Goal: Task Accomplishment & Management: Use online tool/utility

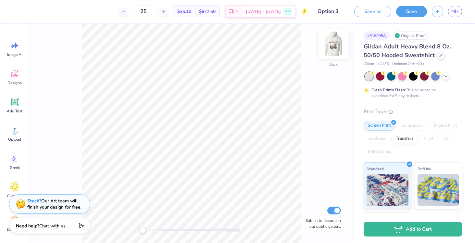
click at [335, 43] on img at bounding box center [333, 44] width 26 height 26
click at [13, 108] on div "Add Text" at bounding box center [14, 105] width 23 height 24
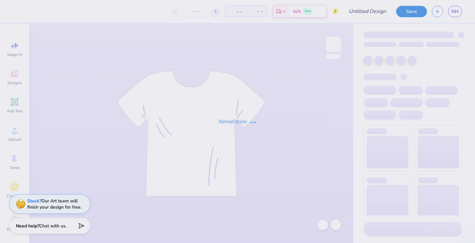
type input "Option 5"
type input "25"
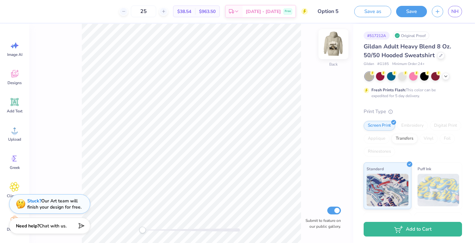
click at [335, 40] on img at bounding box center [333, 44] width 26 height 26
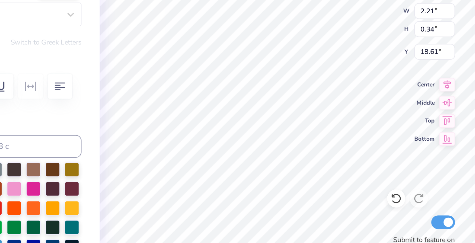
type textarea "P"
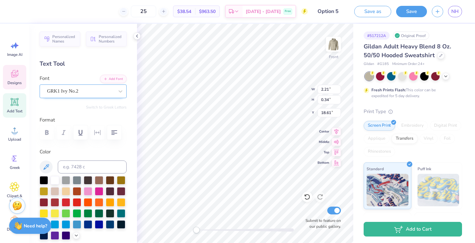
click at [75, 92] on div "GRK1 Ivy No.2" at bounding box center [80, 91] width 68 height 10
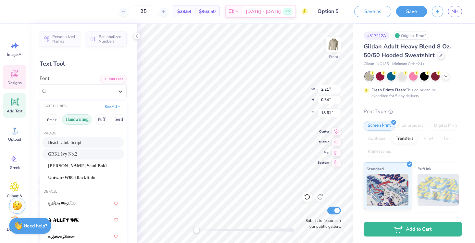
click at [74, 121] on button "Handwriting" at bounding box center [77, 119] width 30 height 10
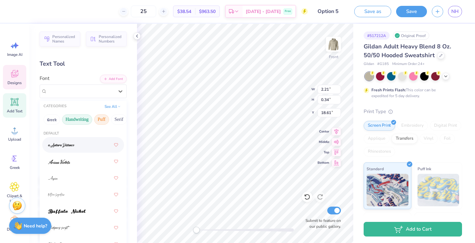
click at [101, 121] on button "Puff" at bounding box center [101, 119] width 15 height 10
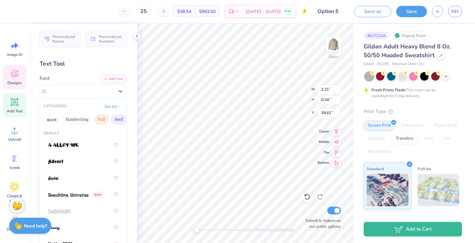
click at [113, 118] on button "Serif" at bounding box center [119, 119] width 16 height 10
click at [116, 118] on button "Serif" at bounding box center [119, 119] width 16 height 10
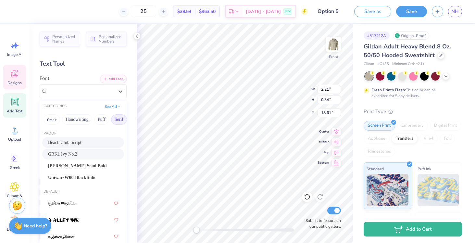
click at [118, 121] on button "Serif" at bounding box center [119, 119] width 16 height 10
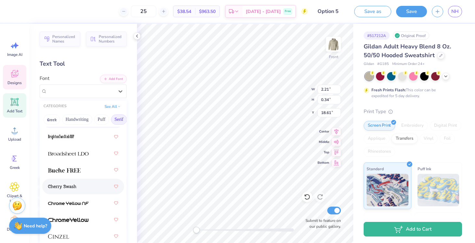
scroll to position [83, 0]
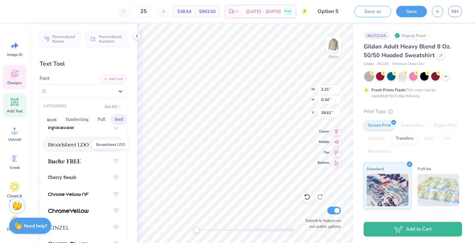
click at [88, 144] on img at bounding box center [68, 144] width 41 height 5
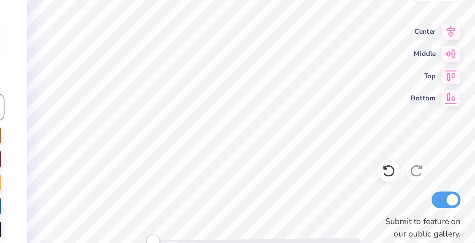
type input "10.85"
type input "7.29"
type input "12.65"
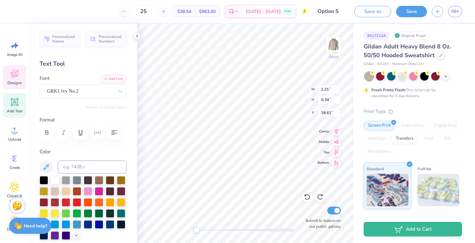
scroll to position [0, 0]
type textarea "P"
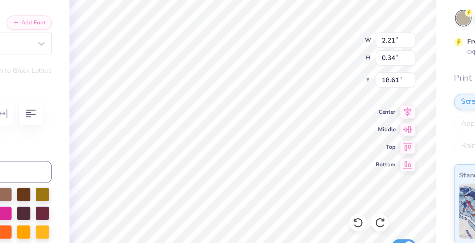
type textarea "P"
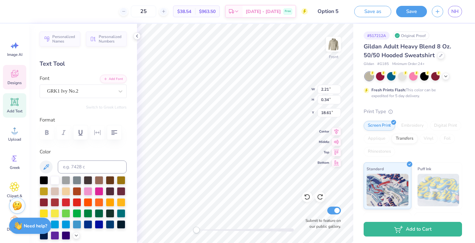
type textarea "FSP"
click at [291, 91] on div "Front W 2.21 2.21 " H 0.34 0.34 " Y 18.61 18.61 " Center Middle Top Bottom Subm…" at bounding box center [245, 133] width 216 height 219
type textarea "FSP"
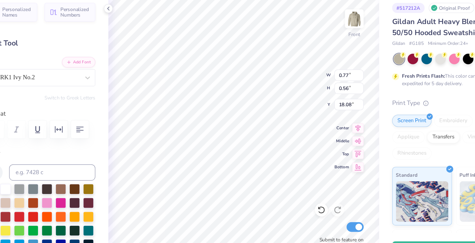
click at [280, 99] on div "Front W 0.77 0.77 " H 0.56 0.56 " Y 18.08 18.08 " Center Middle Top Bottom Subm…" at bounding box center [245, 133] width 216 height 219
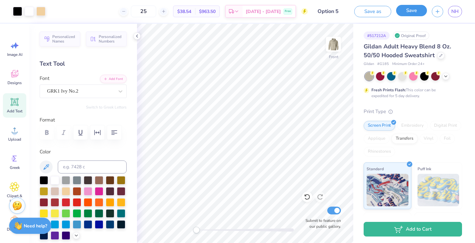
click at [414, 14] on button "Save" at bounding box center [411, 10] width 31 height 11
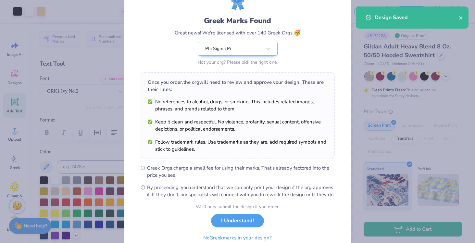
scroll to position [61, 0]
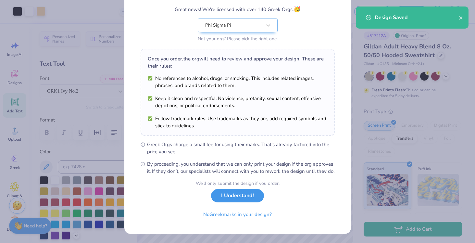
click at [234, 198] on button "I Understand!" at bounding box center [237, 195] width 53 height 13
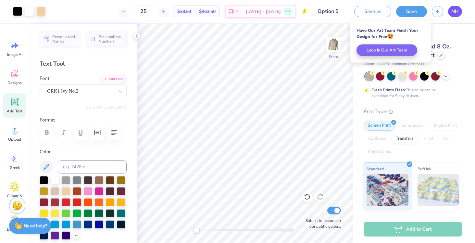
click at [454, 13] on span "NH" at bounding box center [454, 11] width 7 height 7
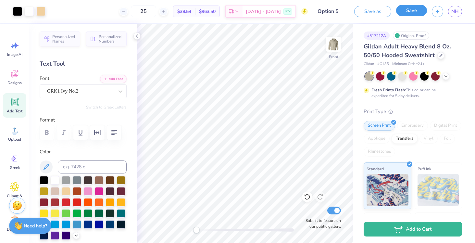
click at [418, 7] on button "Save" at bounding box center [411, 10] width 31 height 11
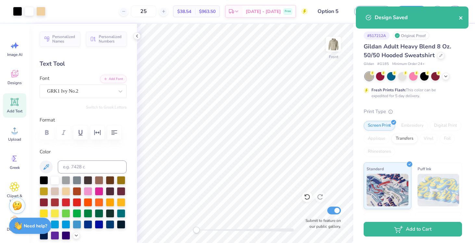
click at [461, 15] on icon "close" at bounding box center [461, 17] width 5 height 5
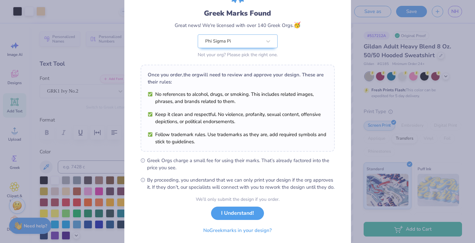
scroll to position [61, 0]
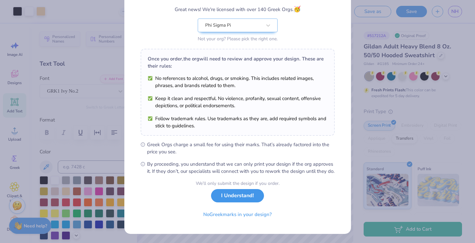
click at [233, 198] on button "I Understand!" at bounding box center [237, 195] width 53 height 13
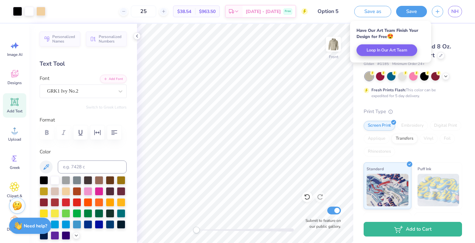
scroll to position [0, 0]
click at [455, 15] on span "NH" at bounding box center [454, 11] width 7 height 7
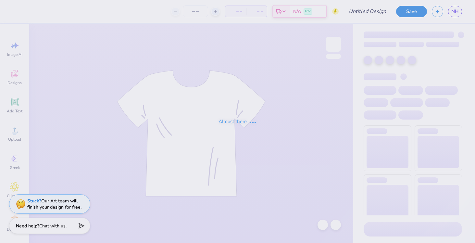
type input "PSP Fall 2025"
type input "25"
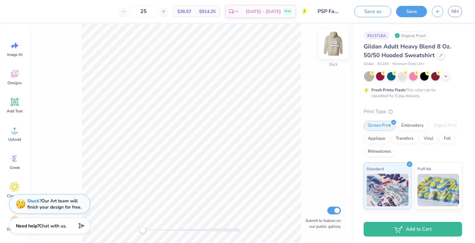
click at [332, 48] on img at bounding box center [333, 44] width 26 height 26
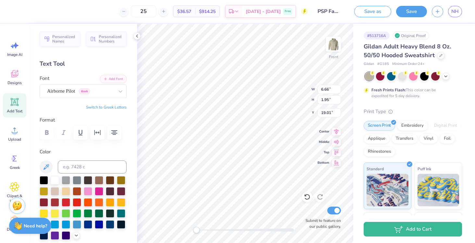
type input "6.66"
type input "1.95"
type input "19.01"
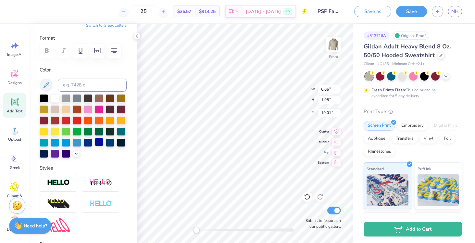
scroll to position [114, 0]
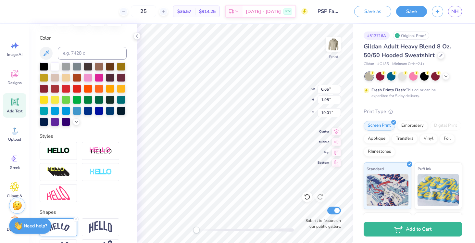
click at [56, 223] on img at bounding box center [58, 227] width 23 height 9
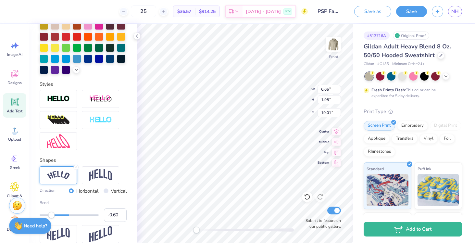
scroll to position [196, 0]
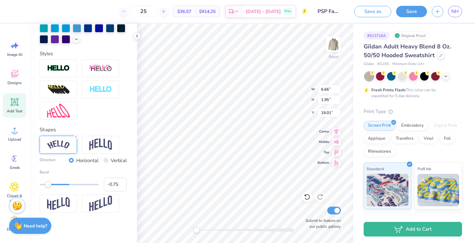
type input "-0.76"
drag, startPoint x: 52, startPoint y: 185, endPoint x: 47, endPoint y: 185, distance: 4.9
click at [47, 185] on div "Accessibility label" at bounding box center [47, 184] width 6 height 6
type input "-0.54"
drag, startPoint x: 48, startPoint y: 185, endPoint x: 53, endPoint y: 185, distance: 4.9
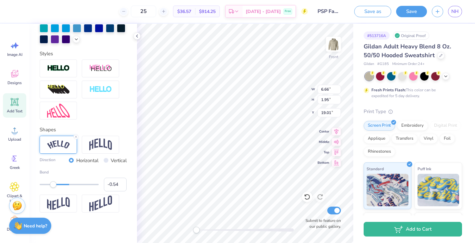
click at [53, 185] on div "Accessibility label" at bounding box center [53, 184] width 6 height 6
click at [106, 143] on img at bounding box center [100, 144] width 23 height 12
click at [69, 145] on img at bounding box center [58, 144] width 23 height 9
type input "11.08"
type input "2.88"
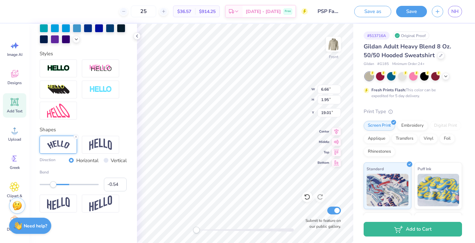
type input "7.50"
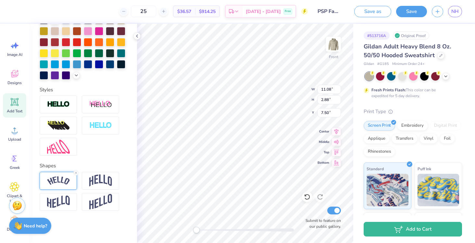
click at [61, 180] on img at bounding box center [58, 180] width 23 height 9
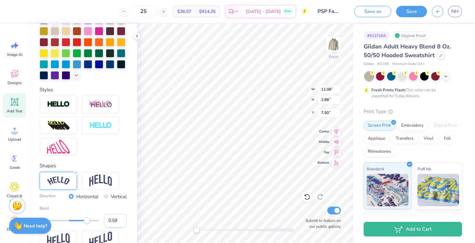
click at [120, 223] on input "0.59" at bounding box center [115, 221] width 23 height 14
click at [121, 223] on input "0.58" at bounding box center [115, 221] width 23 height 14
click at [121, 223] on input "0.57" at bounding box center [115, 221] width 23 height 14
click at [121, 223] on input "0.56" at bounding box center [115, 221] width 23 height 14
click at [121, 223] on input "0.55" at bounding box center [115, 221] width 23 height 14
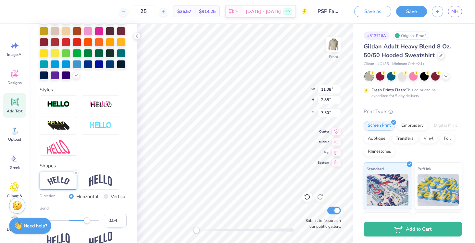
type input "0.54"
click at [121, 223] on input "0.54" at bounding box center [115, 221] width 23 height 14
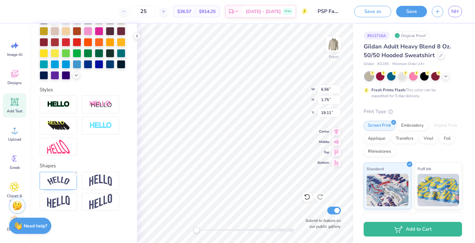
type input "10.76"
type input "9.50"
type input "9.51"
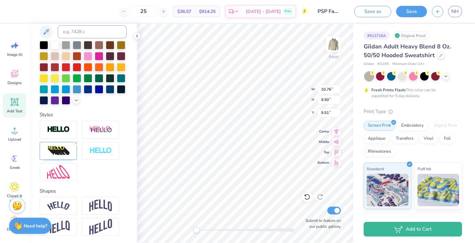
scroll to position [185, 0]
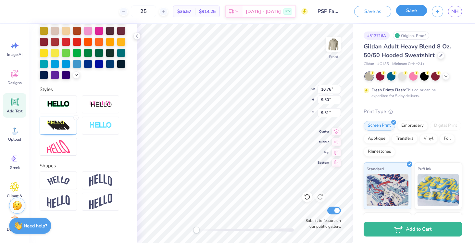
click at [410, 13] on button "Save" at bounding box center [411, 10] width 31 height 11
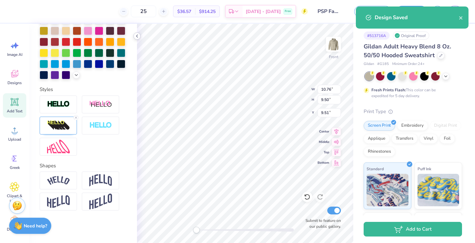
click at [137, 38] on icon at bounding box center [136, 35] width 5 height 5
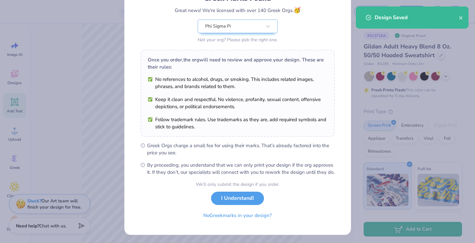
scroll to position [61, 0]
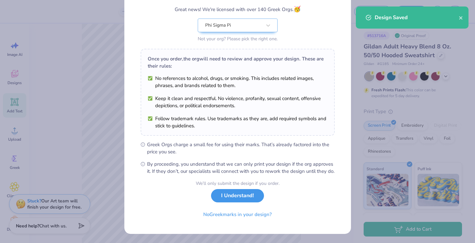
click at [235, 196] on button "I Understand!" at bounding box center [237, 195] width 53 height 13
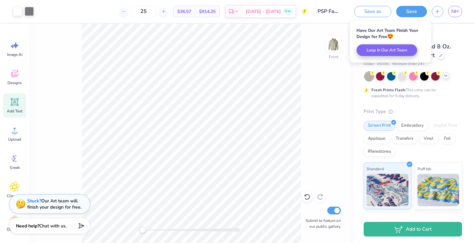
click at [444, 75] on polyline at bounding box center [445, 75] width 3 height 1
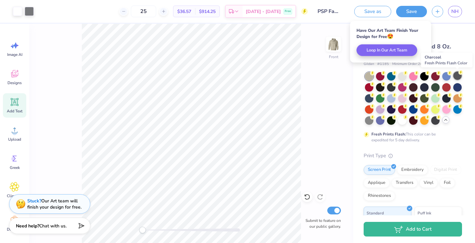
click at [459, 79] on div at bounding box center [457, 75] width 8 height 8
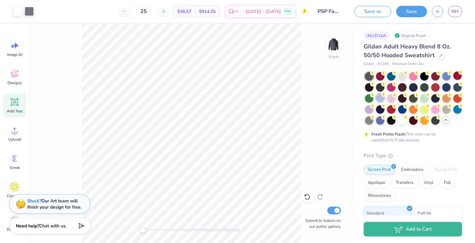
click at [382, 98] on div at bounding box center [380, 98] width 8 height 8
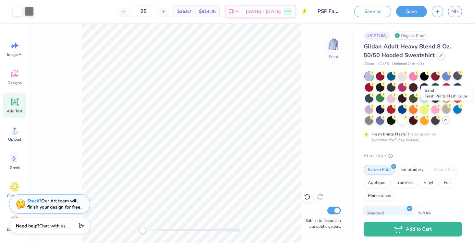
click at [448, 111] on div at bounding box center [446, 109] width 8 height 8
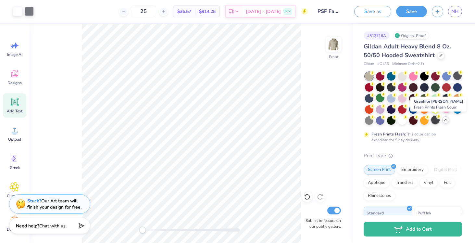
click at [438, 120] on div at bounding box center [435, 120] width 8 height 8
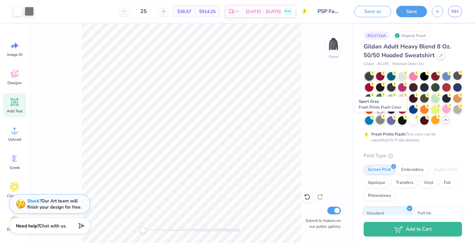
click at [382, 119] on div at bounding box center [380, 120] width 8 height 8
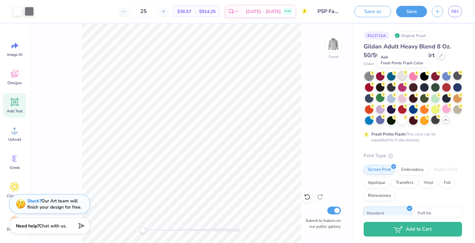
click at [400, 77] on div at bounding box center [402, 75] width 8 height 8
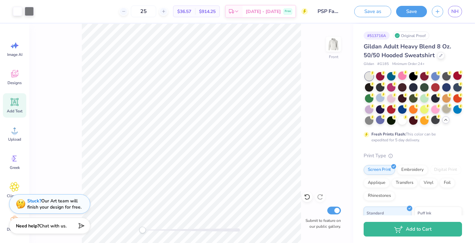
click at [448, 111] on div at bounding box center [446, 109] width 8 height 8
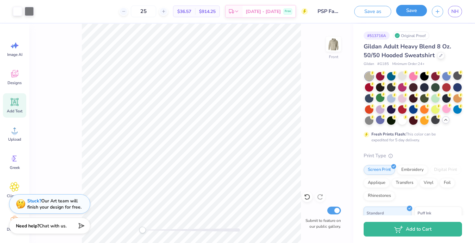
click at [413, 11] on button "Save" at bounding box center [411, 10] width 31 height 11
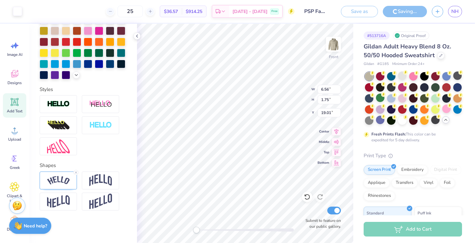
scroll to position [160, 0]
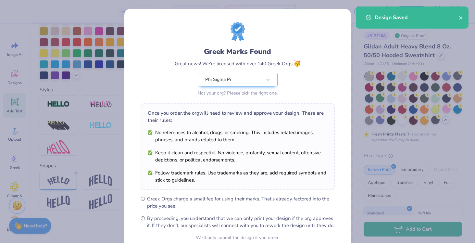
click at [250, 187] on body "25 $36.57 Per Item $914.25 Total Est. Delivery Sep 22 - 25 Free Design Title PS…" at bounding box center [237, 121] width 475 height 243
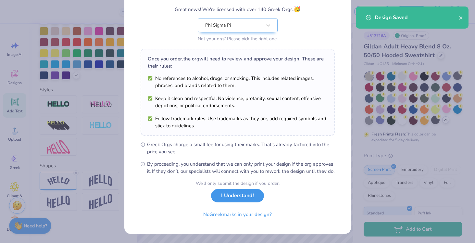
click at [235, 199] on button "I Understand!" at bounding box center [237, 195] width 53 height 13
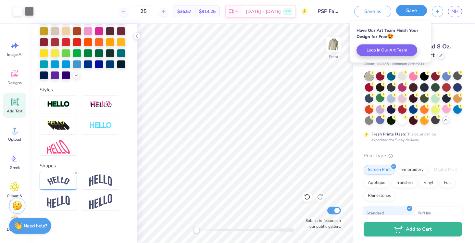
click at [419, 7] on button "Save" at bounding box center [411, 10] width 31 height 11
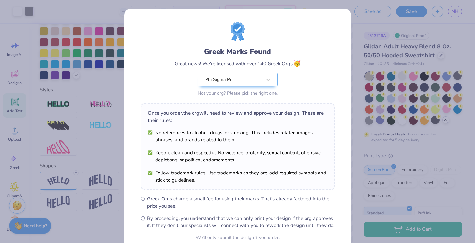
scroll to position [61, 0]
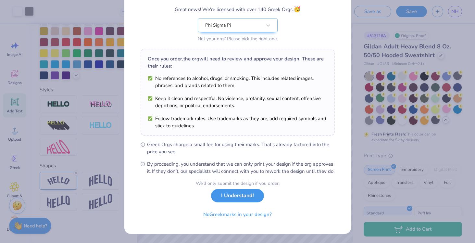
click at [237, 193] on button "I Understand!" at bounding box center [237, 195] width 53 height 13
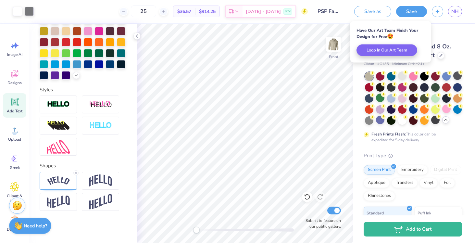
scroll to position [0, 0]
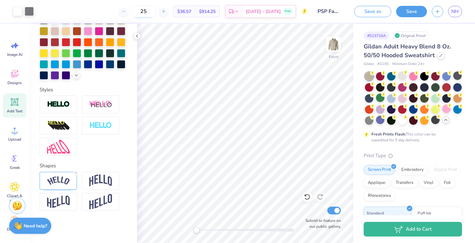
click at [155, 8] on input "25" at bounding box center [143, 12] width 25 height 12
type input "2"
type input "20"
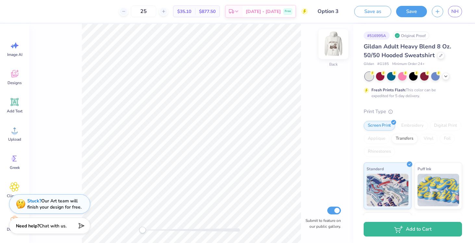
click at [334, 43] on img at bounding box center [333, 44] width 26 height 26
click at [447, 76] on icon at bounding box center [445, 75] width 5 height 5
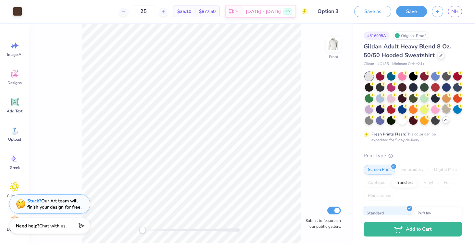
click at [447, 109] on div at bounding box center [446, 109] width 8 height 8
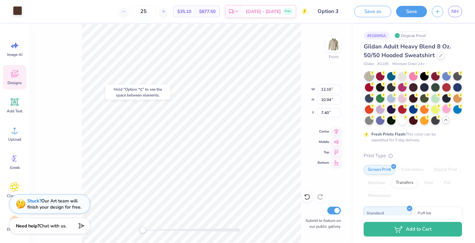
click at [20, 13] on div at bounding box center [17, 10] width 9 height 9
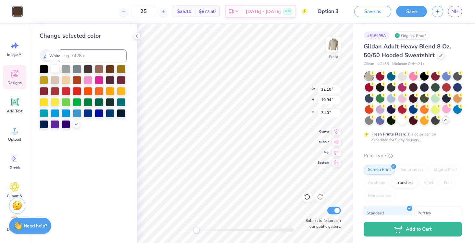
click at [56, 69] on div at bounding box center [55, 68] width 8 height 8
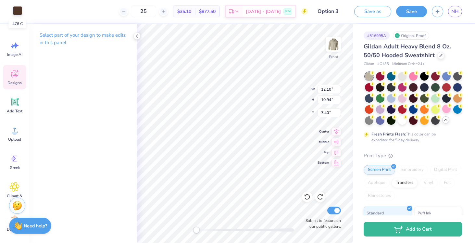
click at [18, 14] on div at bounding box center [17, 10] width 9 height 9
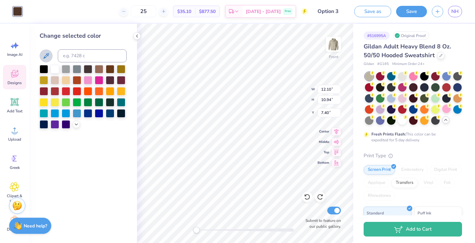
click at [46, 56] on icon at bounding box center [46, 56] width 8 height 8
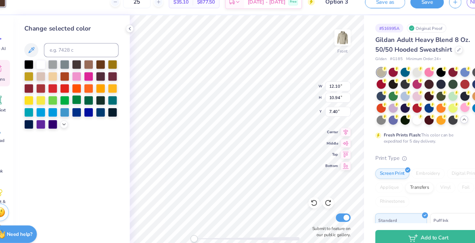
click at [91, 101] on div at bounding box center [88, 101] width 8 height 8
click at [101, 103] on div at bounding box center [99, 101] width 8 height 8
click at [56, 124] on div at bounding box center [55, 123] width 8 height 8
click at [66, 124] on div at bounding box center [66, 123] width 8 height 8
click at [123, 113] on div at bounding box center [121, 112] width 8 height 8
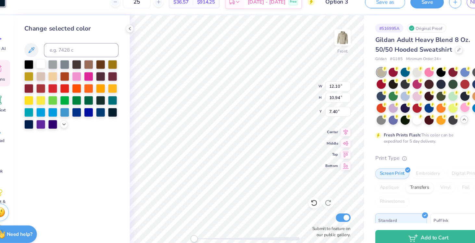
click at [55, 68] on div at bounding box center [55, 68] width 8 height 8
type input "3.24"
type input "1.08"
type input "19.20"
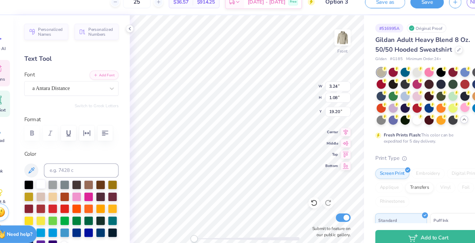
click at [54, 178] on div at bounding box center [55, 179] width 8 height 8
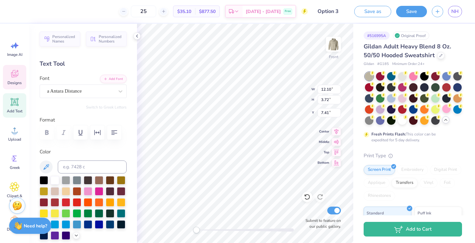
scroll to position [0, 0]
click at [107, 92] on div "a Antara Distance" at bounding box center [80, 91] width 68 height 10
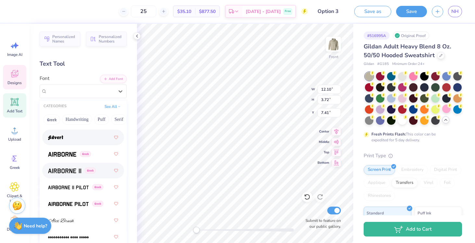
scroll to position [153, 0]
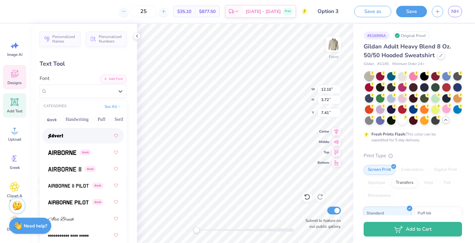
click at [91, 134] on div at bounding box center [83, 136] width 70 height 12
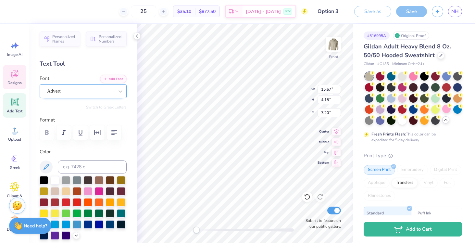
click at [114, 89] on div "Advert" at bounding box center [80, 91] width 68 height 10
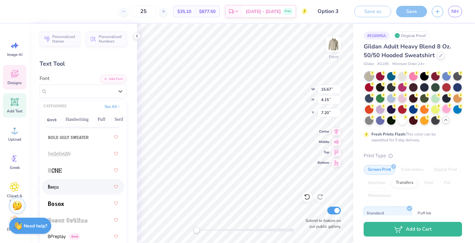
scroll to position [585, 0]
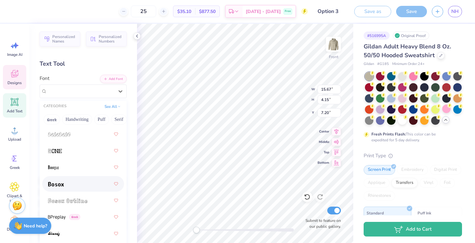
click at [92, 185] on div at bounding box center [83, 184] width 70 height 12
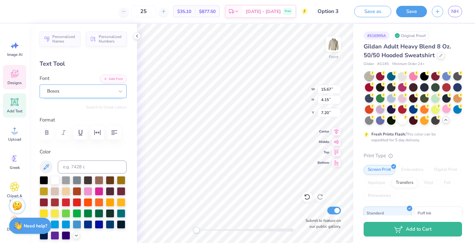
click at [87, 89] on div "Bosox" at bounding box center [80, 91] width 68 height 10
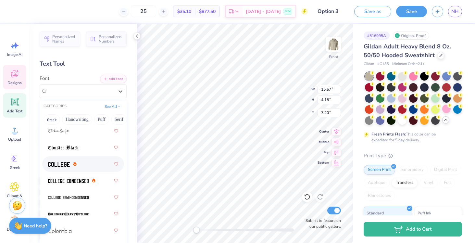
scroll to position [1186, 0]
click at [84, 161] on div at bounding box center [83, 163] width 70 height 12
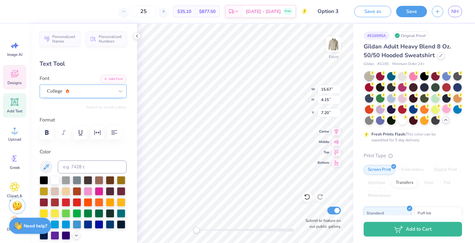
click at [92, 90] on div "College" at bounding box center [80, 91] width 68 height 10
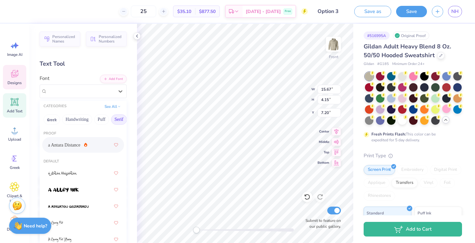
click at [121, 120] on button "Serif" at bounding box center [119, 119] width 16 height 10
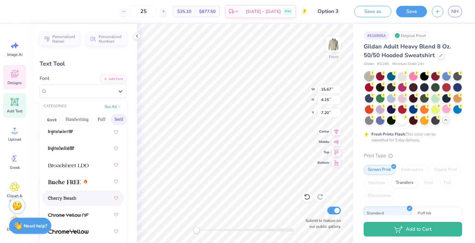
scroll to position [63, 0]
click at [80, 185] on div at bounding box center [83, 181] width 70 height 12
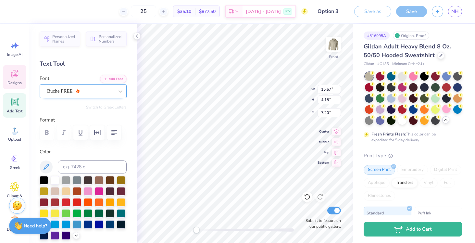
click at [78, 95] on div "Buche FREE" at bounding box center [80, 91] width 68 height 10
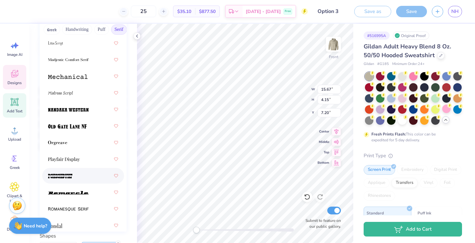
scroll to position [922, 0]
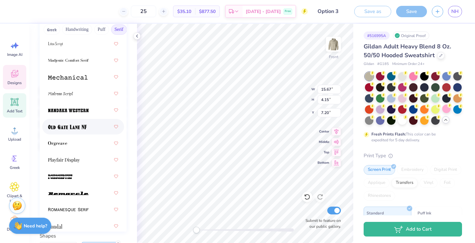
click at [85, 128] on img at bounding box center [67, 127] width 39 height 5
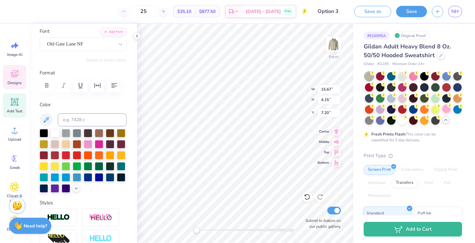
scroll to position [43, 0]
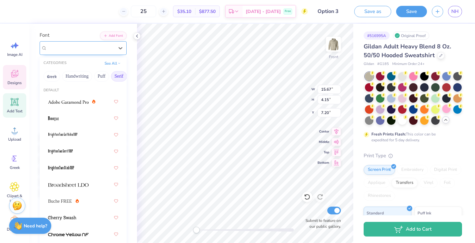
click at [86, 47] on div "Old Gate Lane NF" at bounding box center [80, 48] width 68 height 10
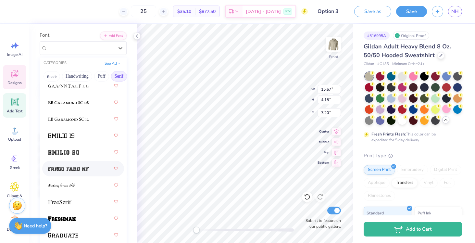
scroll to position [681, 0]
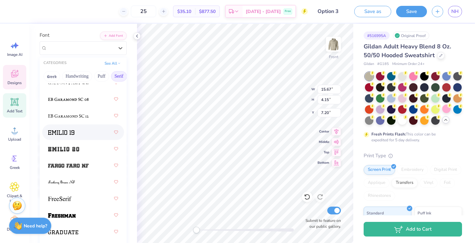
click at [64, 131] on img at bounding box center [61, 132] width 26 height 5
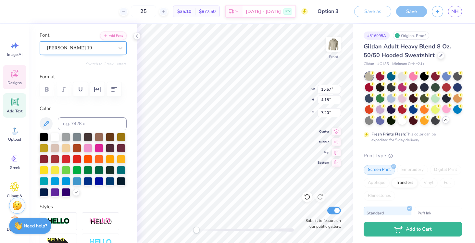
click at [82, 45] on div "Emilio 19" at bounding box center [80, 48] width 68 height 10
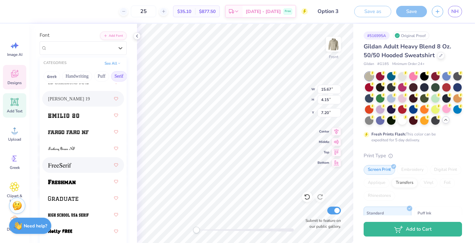
scroll to position [715, 0]
click at [66, 192] on div at bounding box center [83, 198] width 70 height 12
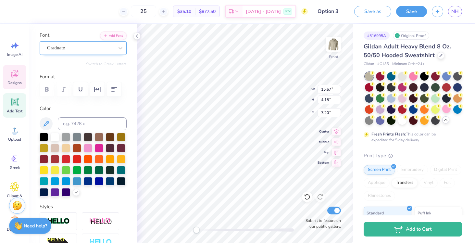
click at [89, 45] on div "Graduate" at bounding box center [80, 48] width 68 height 10
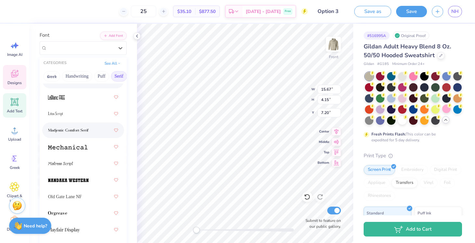
scroll to position [879, 0]
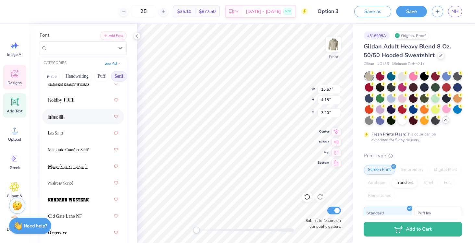
click at [83, 112] on div at bounding box center [83, 117] width 70 height 12
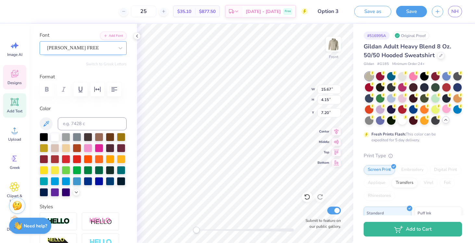
click at [87, 48] on div "LeBlanc FREE" at bounding box center [80, 48] width 68 height 10
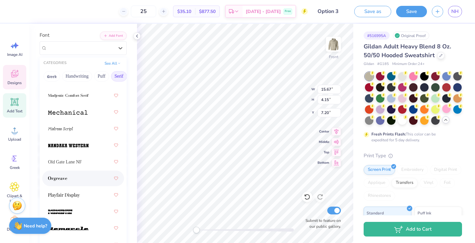
scroll to position [934, 0]
click at [82, 160] on div "Old Gate Lane NF" at bounding box center [83, 162] width 70 height 12
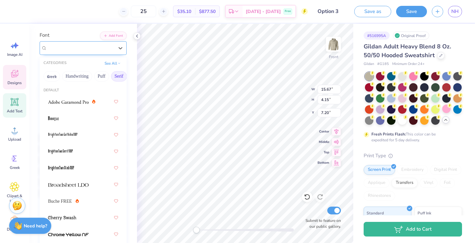
click at [75, 52] on div at bounding box center [80, 48] width 67 height 9
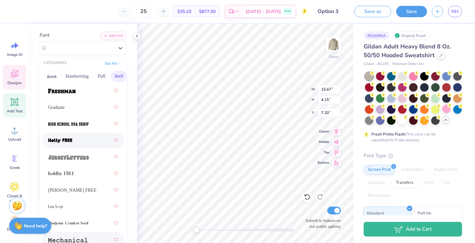
scroll to position [805, 0]
click at [75, 140] on div at bounding box center [83, 141] width 70 height 12
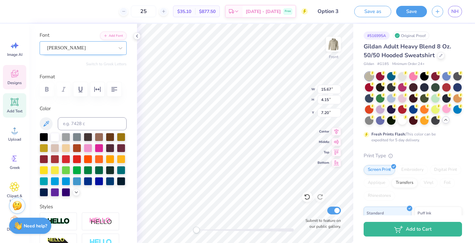
click at [103, 46] on div "Holly FREE" at bounding box center [80, 48] width 68 height 10
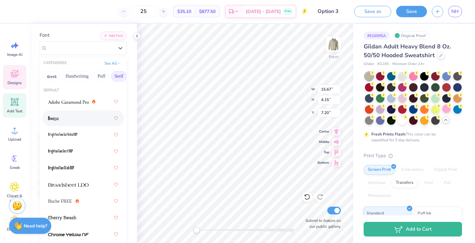
click at [71, 121] on div at bounding box center [83, 118] width 70 height 12
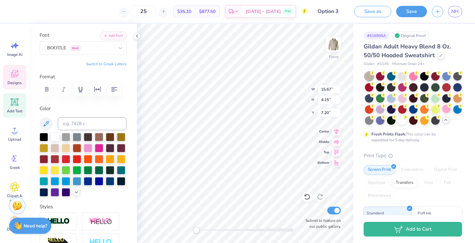
scroll to position [0, 0]
type textarea "Phi Sigma Pi"
click at [109, 136] on div at bounding box center [110, 136] width 8 height 8
click at [112, 145] on div at bounding box center [110, 147] width 8 height 8
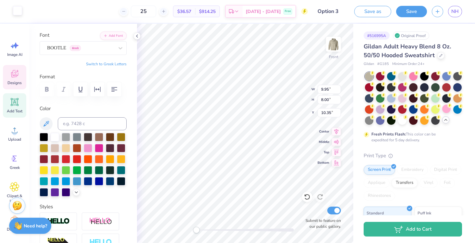
click at [19, 6] on div at bounding box center [17, 10] width 9 height 9
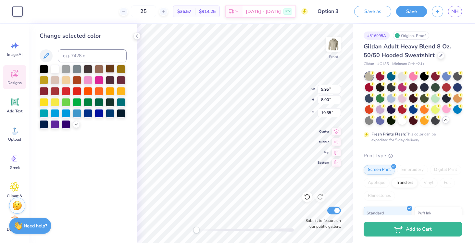
click at [112, 69] on div at bounding box center [110, 68] width 8 height 8
click at [110, 81] on div at bounding box center [110, 79] width 8 height 8
click at [109, 69] on div at bounding box center [110, 68] width 8 height 8
click at [110, 67] on div at bounding box center [110, 68] width 8 height 8
click at [136, 38] on icon at bounding box center [136, 35] width 5 height 5
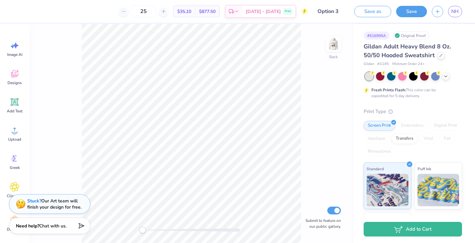
click at [344, 49] on div "Back Submit to feature on our public gallery." at bounding box center [191, 133] width 324 height 219
click at [336, 45] on img at bounding box center [333, 44] width 26 height 26
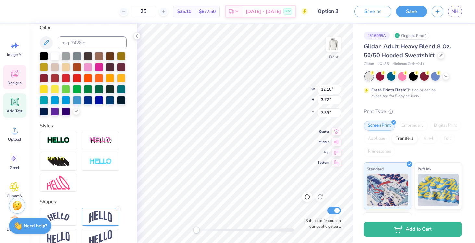
scroll to position [160, 0]
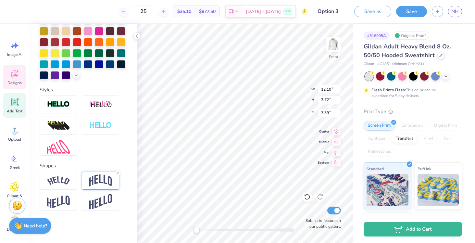
click at [102, 185] on img at bounding box center [100, 180] width 23 height 12
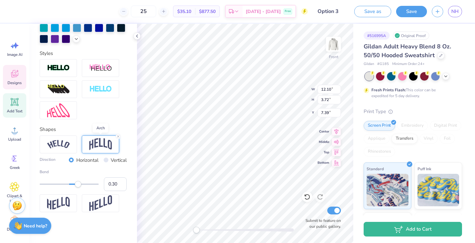
scroll to position [198, 0]
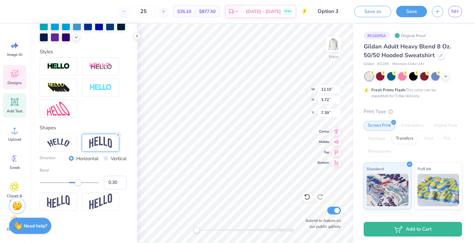
click at [117, 135] on icon at bounding box center [118, 135] width 4 height 4
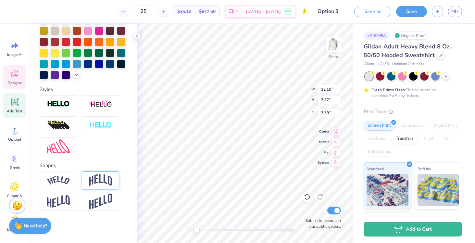
scroll to position [160, 0]
click at [119, 173] on line at bounding box center [118, 173] width 2 height 2
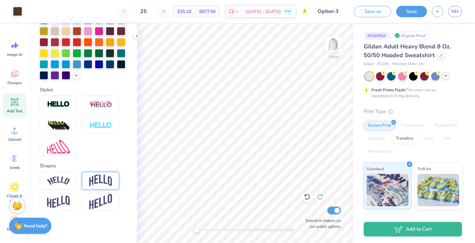
click at [445, 75] on icon at bounding box center [445, 75] width 5 height 5
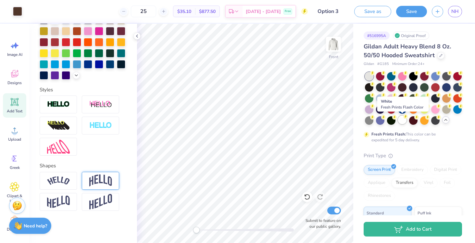
click at [401, 119] on div at bounding box center [402, 120] width 8 height 8
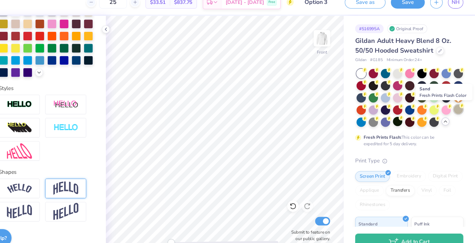
click at [458, 111] on div at bounding box center [457, 109] width 8 height 8
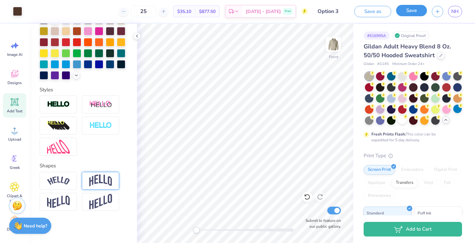
click at [406, 13] on button "Save" at bounding box center [411, 10] width 31 height 11
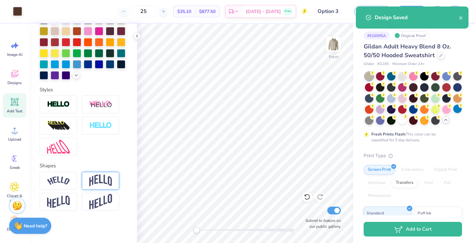
click at [464, 17] on div "Design Saved" at bounding box center [412, 17] width 113 height 22
click at [459, 18] on icon "close" at bounding box center [461, 17] width 5 height 5
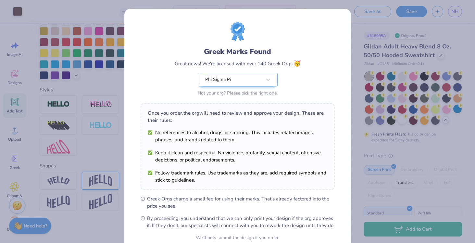
click at [456, 11] on div "Design Saved" at bounding box center [412, 20] width 115 height 30
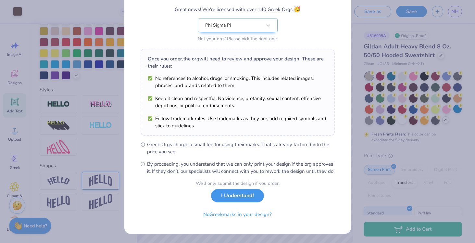
click at [228, 201] on button "I Understand!" at bounding box center [237, 195] width 53 height 13
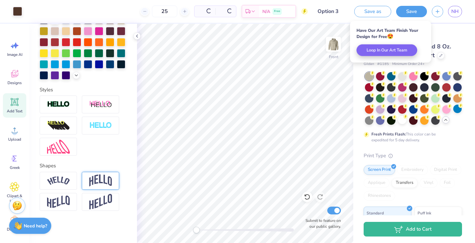
scroll to position [0, 0]
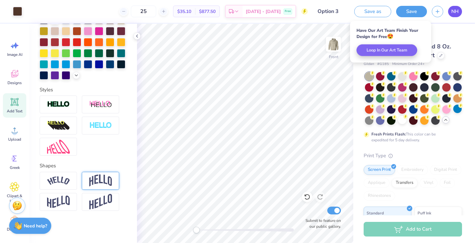
click at [458, 10] on span "NH" at bounding box center [454, 11] width 7 height 7
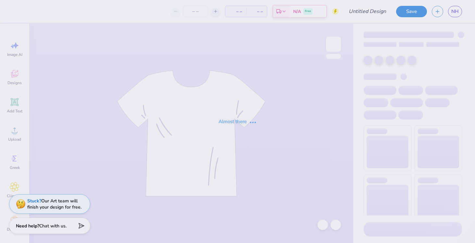
type input "PSP Fall 2025"
type input "25"
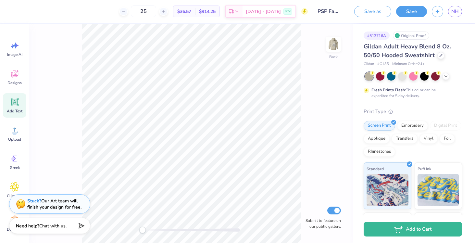
click at [13, 101] on icon at bounding box center [15, 102] width 6 height 6
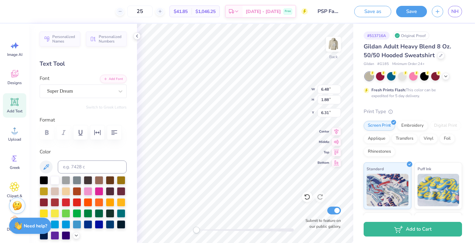
type textarea "psp"
type textarea "p"
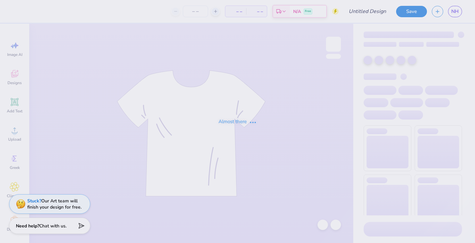
type input "Option 5"
type input "25"
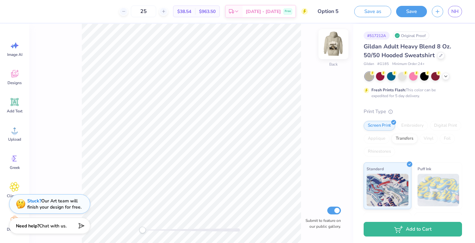
click at [330, 44] on img at bounding box center [333, 44] width 26 height 26
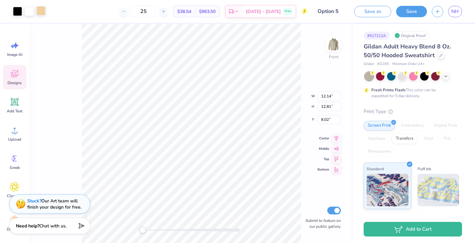
click at [42, 9] on div at bounding box center [40, 10] width 9 height 9
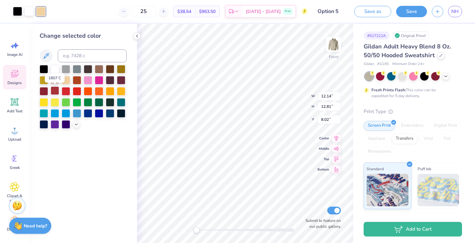
click at [56, 92] on div at bounding box center [55, 90] width 8 height 8
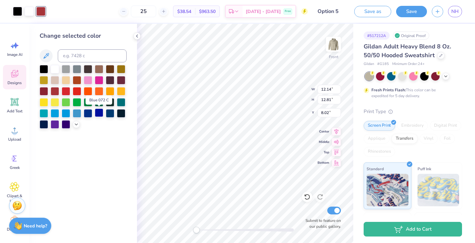
click at [102, 113] on div at bounding box center [99, 112] width 8 height 8
click at [54, 112] on div at bounding box center [55, 112] width 8 height 8
click at [43, 103] on div at bounding box center [44, 101] width 8 height 8
click at [123, 89] on div at bounding box center [121, 90] width 8 height 8
click at [112, 91] on div at bounding box center [110, 90] width 8 height 8
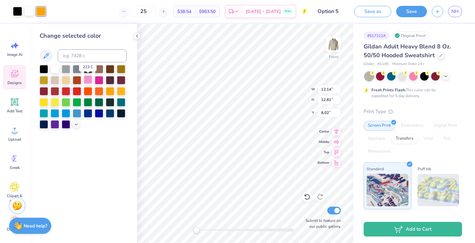
click at [89, 79] on div at bounding box center [88, 79] width 8 height 8
click at [77, 52] on input at bounding box center [92, 55] width 69 height 13
type input "155"
